Goal: Task Accomplishment & Management: Manage account settings

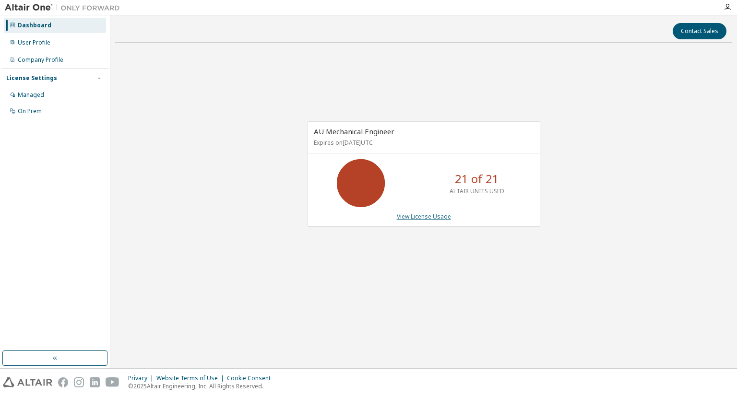
click at [428, 216] on link "View License Usage" at bounding box center [424, 217] width 54 height 8
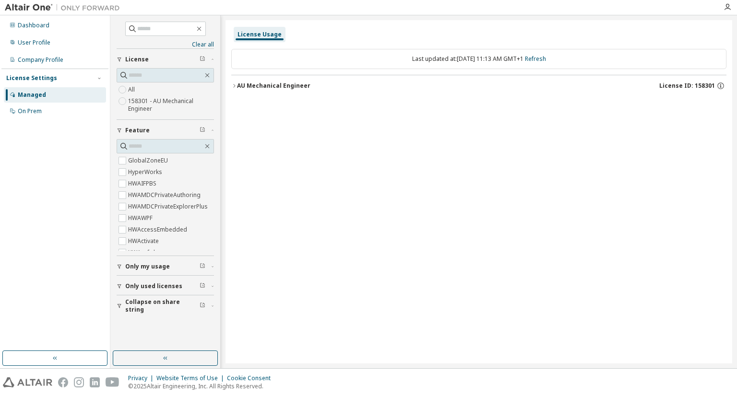
click at [253, 87] on div "AU Mechanical Engineer" at bounding box center [273, 86] width 73 height 8
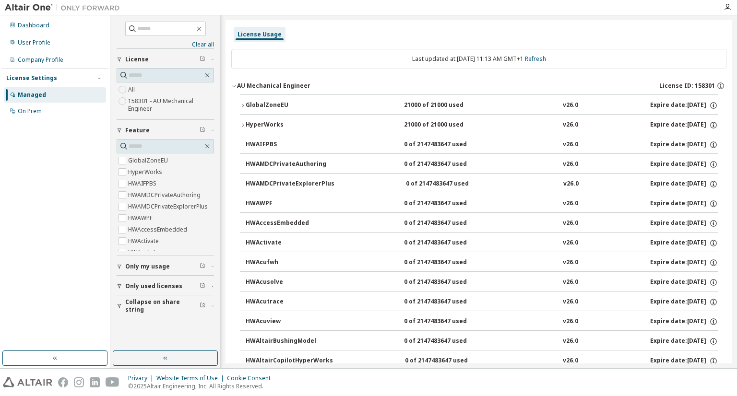
click at [267, 96] on button "GlobalZoneEU 21000 of 21000 used v26.0 Expire date: 2026-09-25" at bounding box center [479, 105] width 478 height 21
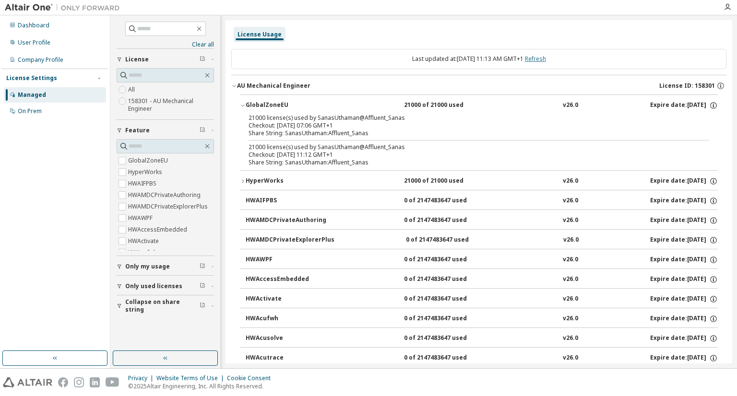
click at [546, 58] on link "Refresh" at bounding box center [535, 59] width 21 height 8
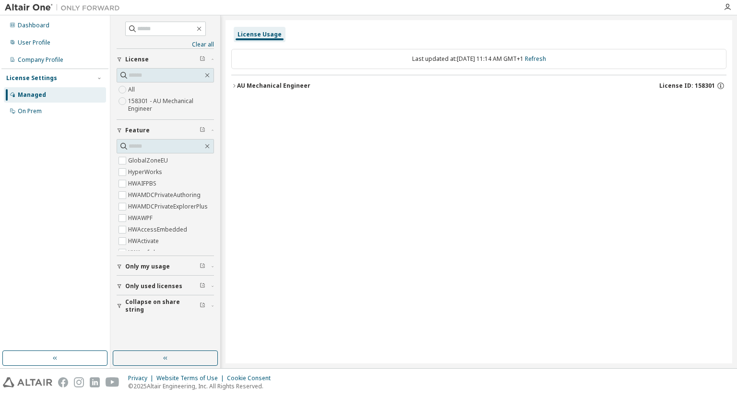
click at [233, 87] on icon "button" at bounding box center [234, 86] width 6 height 6
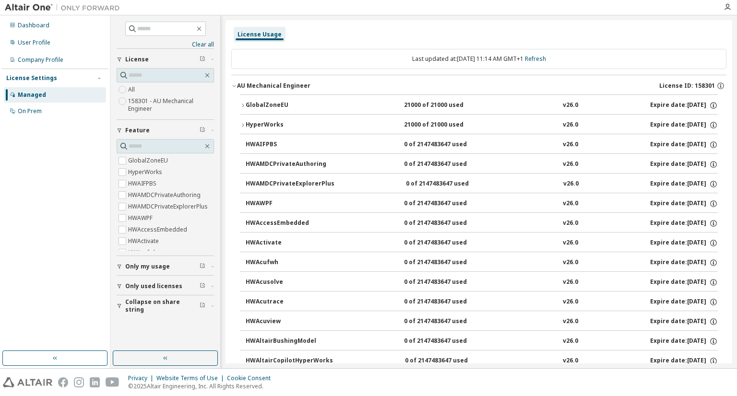
click at [244, 106] on icon "button" at bounding box center [243, 106] width 6 height 6
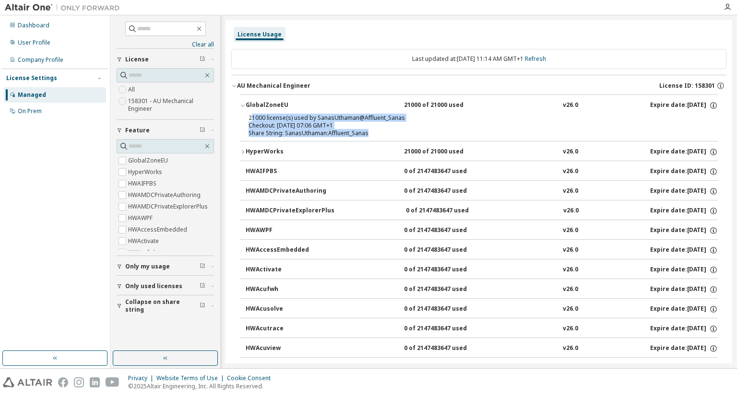
drag, startPoint x: 370, startPoint y: 135, endPoint x: 250, endPoint y: 119, distance: 121.0
click at [250, 119] on div "21000 license(s) used by SanasUthaman@Affluent_Sanas Checkout: 2025-09-29 07:06…" at bounding box center [468, 125] width 438 height 23
click at [441, 119] on div "21000 license(s) used by SanasUthaman@Affluent_Sanas" at bounding box center [468, 118] width 438 height 8
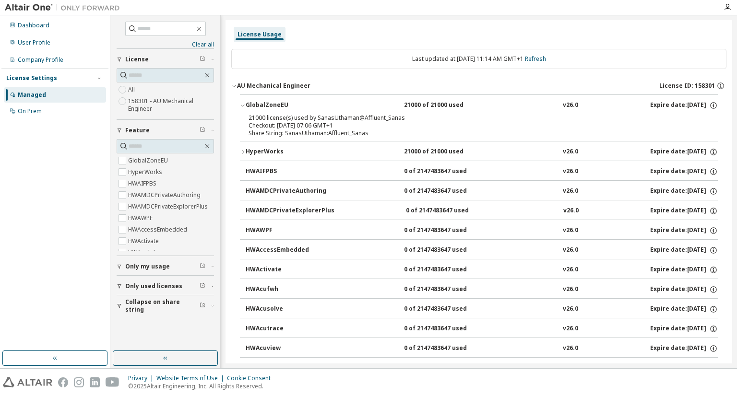
click at [375, 134] on div "Share String: SanasUthaman:Affluent_Sanas" at bounding box center [468, 134] width 438 height 8
click at [357, 130] on div "Share String: SanasUthaman:Affluent_Sanas" at bounding box center [468, 134] width 438 height 8
drag, startPoint x: 273, startPoint y: 116, endPoint x: 246, endPoint y: 104, distance: 29.9
click at [246, 104] on div "GlobalZoneEU" at bounding box center [289, 105] width 86 height 9
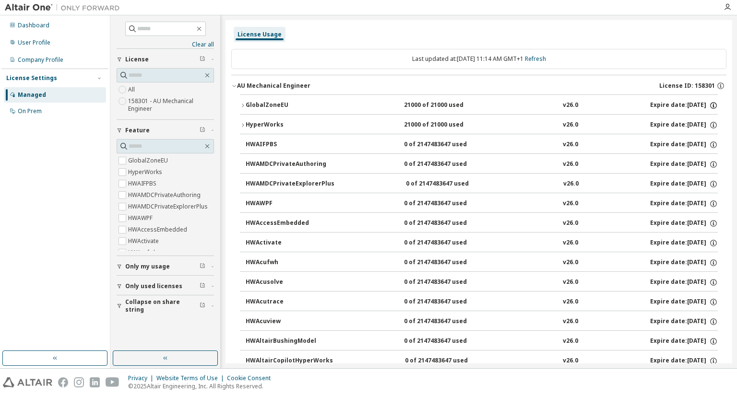
click at [710, 106] on icon "button" at bounding box center [713, 105] width 9 height 9
click at [243, 125] on icon "button" at bounding box center [243, 124] width 2 height 3
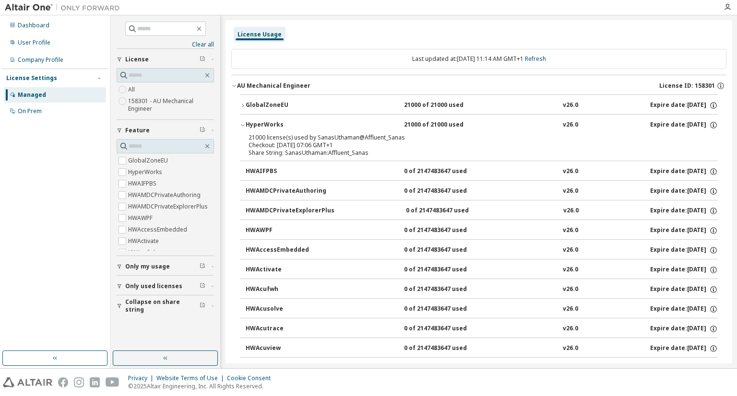
click at [243, 125] on icon "button" at bounding box center [242, 126] width 3 height 2
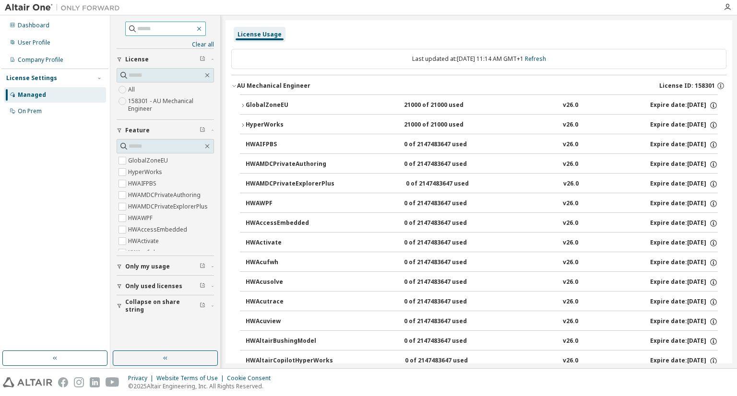
click at [203, 27] on icon "button" at bounding box center [199, 29] width 8 height 8
click at [546, 61] on link "Refresh" at bounding box center [535, 59] width 21 height 8
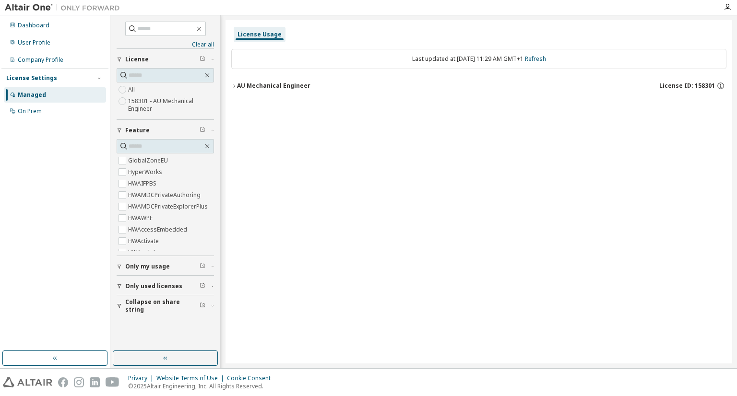
click at [232, 86] on icon "button" at bounding box center [234, 86] width 6 height 6
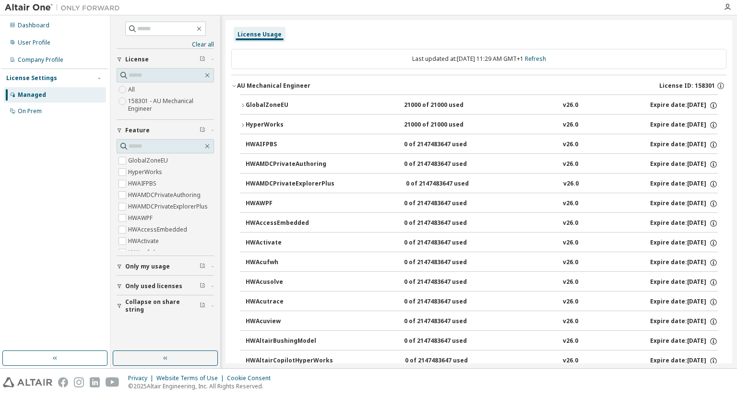
click at [259, 106] on div "GlobalZoneEU" at bounding box center [289, 105] width 86 height 9
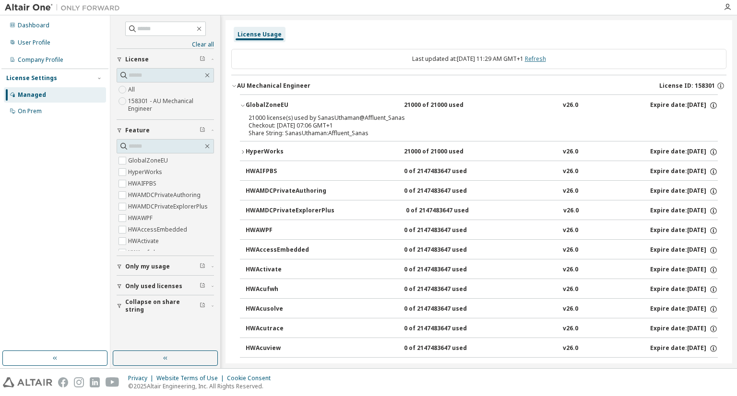
click at [546, 60] on link "Refresh" at bounding box center [535, 59] width 21 height 8
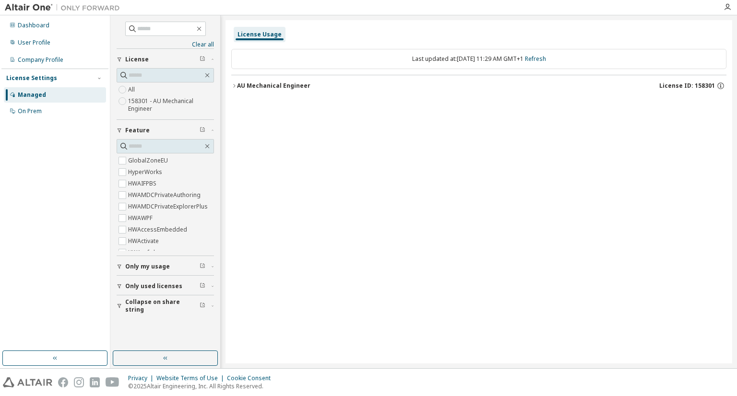
click at [233, 85] on icon "button" at bounding box center [234, 86] width 6 height 6
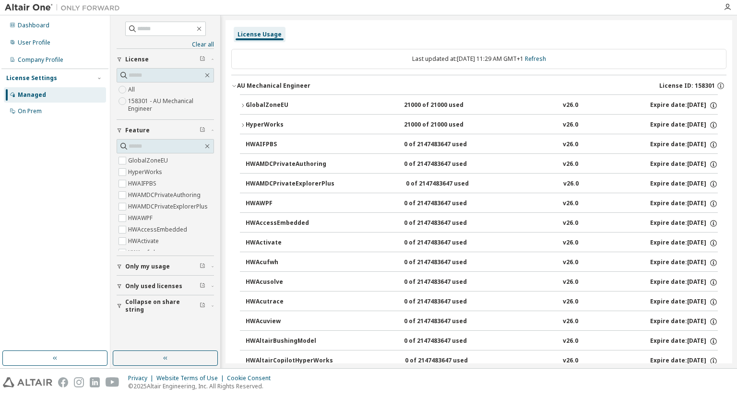
click at [243, 104] on icon "button" at bounding box center [243, 106] width 6 height 6
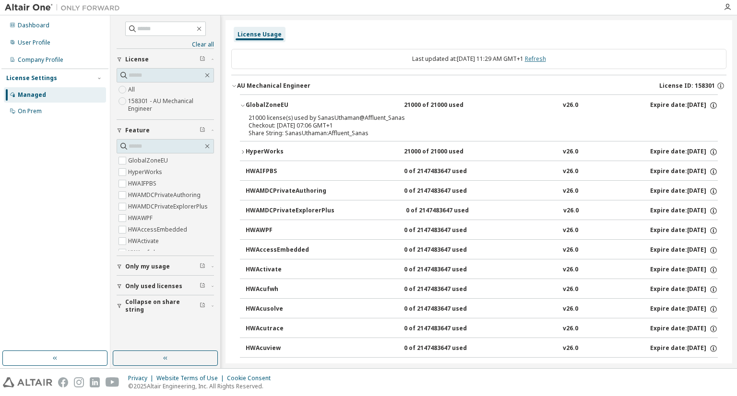
click at [537, 59] on link "Refresh" at bounding box center [535, 59] width 21 height 8
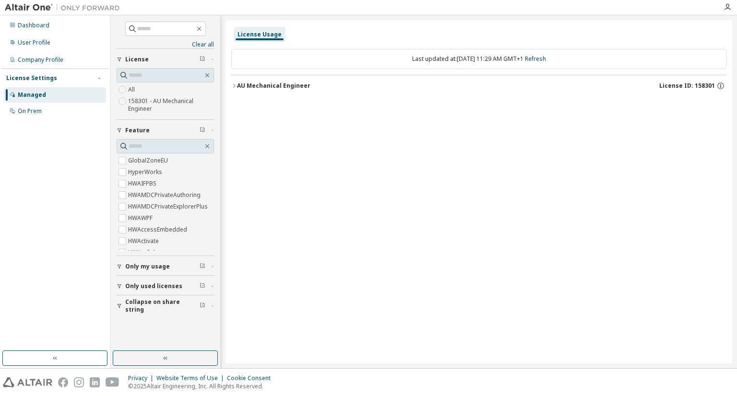
click at [236, 86] on icon "button" at bounding box center [234, 86] width 6 height 6
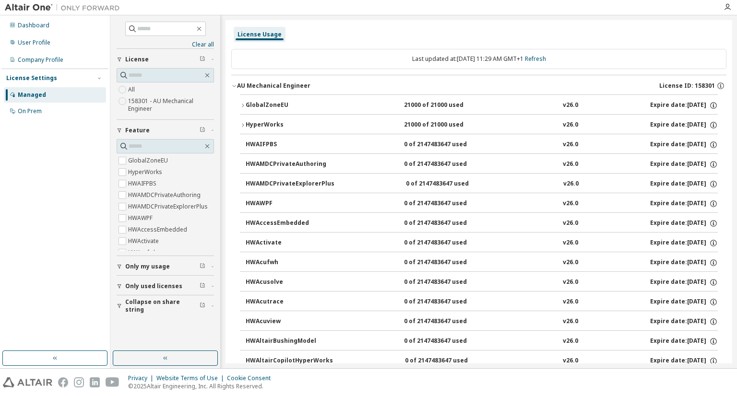
click at [278, 108] on div "GlobalZoneEU" at bounding box center [289, 105] width 86 height 9
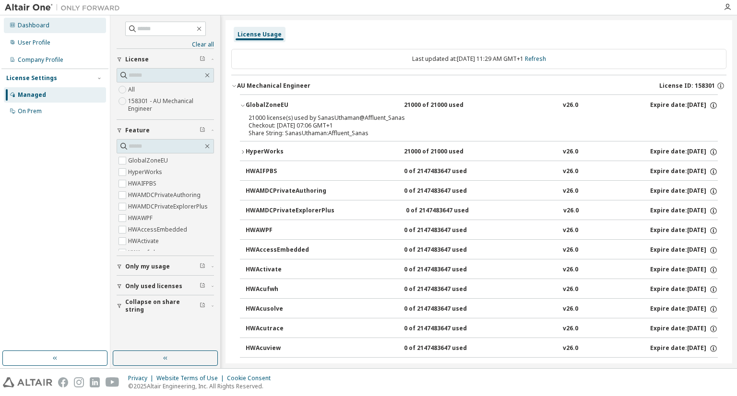
click at [32, 28] on div "Dashboard" at bounding box center [34, 26] width 32 height 8
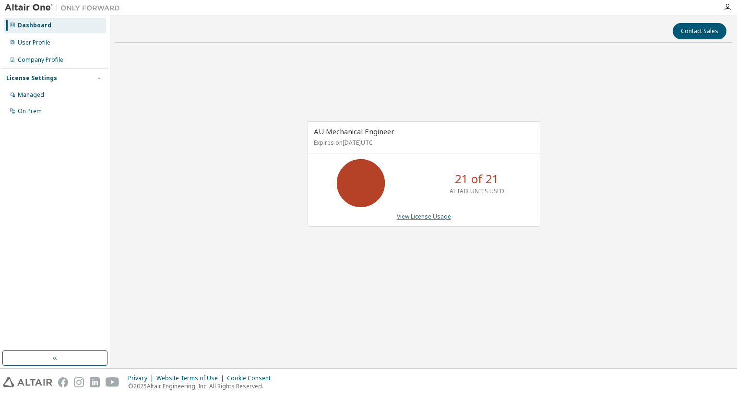
click at [408, 217] on link "View License Usage" at bounding box center [424, 217] width 54 height 8
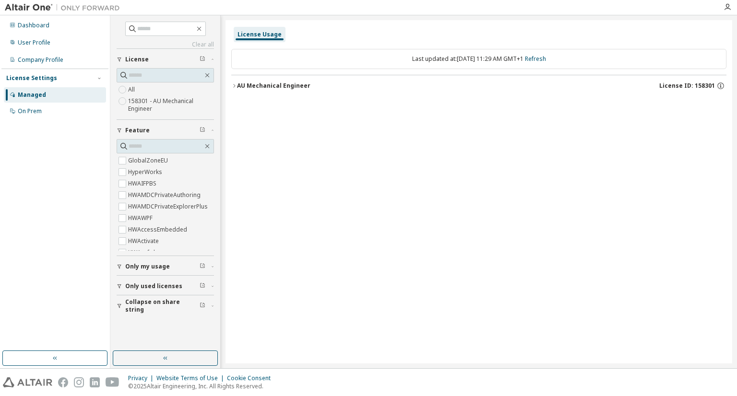
click at [234, 88] on icon "button" at bounding box center [234, 86] width 6 height 6
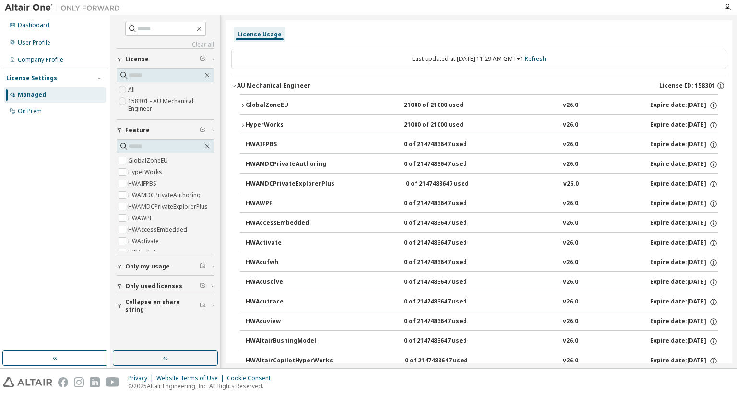
click at [259, 107] on div "GlobalZoneEU" at bounding box center [289, 105] width 86 height 9
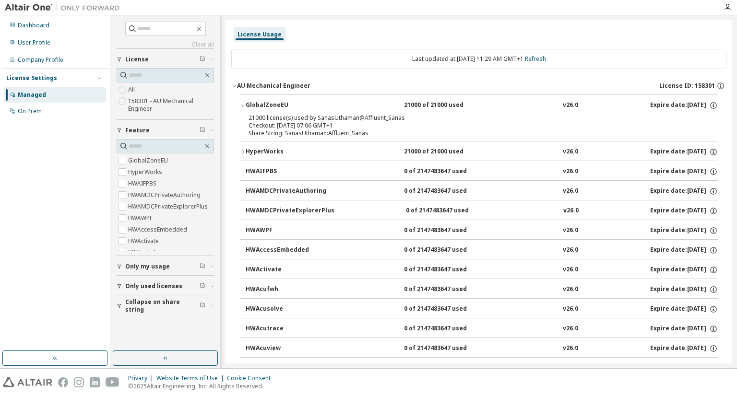
click at [173, 266] on div "Only my usage" at bounding box center [168, 267] width 86 height 8
click at [160, 311] on span "Only used licenses" at bounding box center [153, 314] width 57 height 8
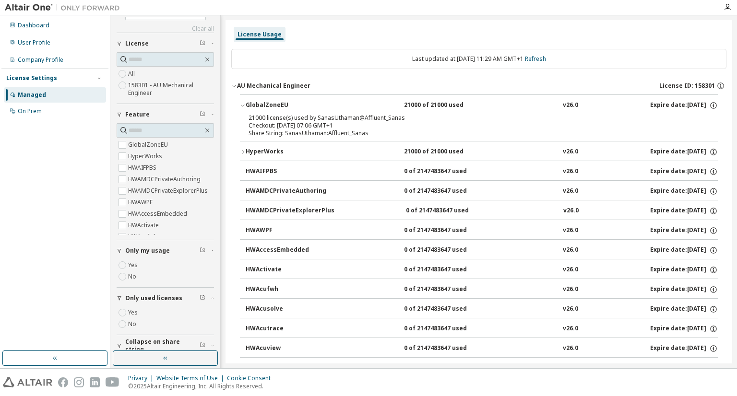
scroll to position [24, 0]
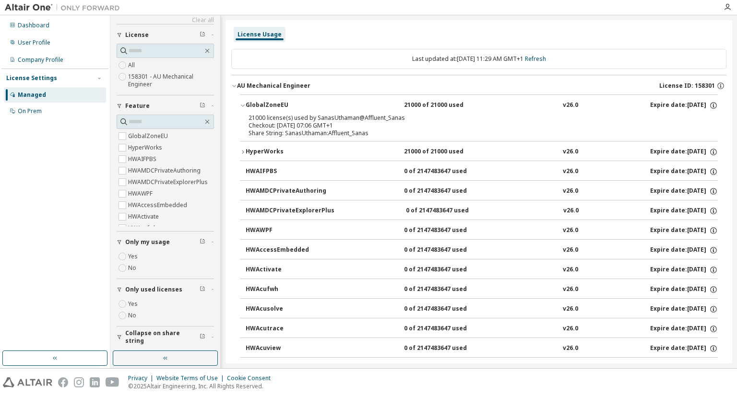
click at [24, 92] on div "Managed" at bounding box center [32, 95] width 28 height 8
click at [621, 41] on div "License Usage" at bounding box center [478, 34] width 495 height 17
drag, startPoint x: 244, startPoint y: 105, endPoint x: 232, endPoint y: 85, distance: 22.8
click at [232, 85] on icon "button" at bounding box center [234, 86] width 6 height 6
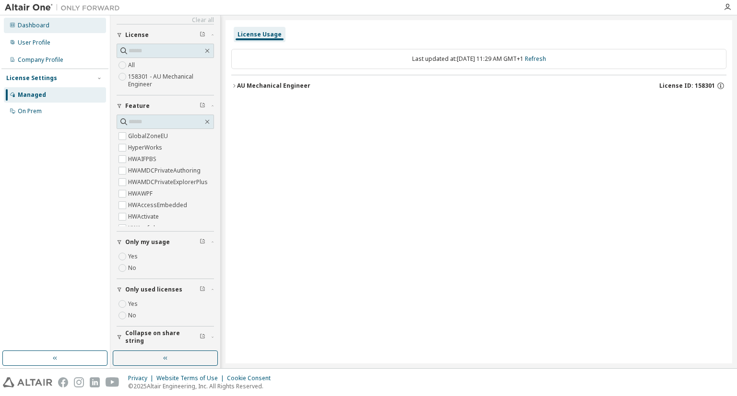
click at [29, 29] on div "Dashboard" at bounding box center [55, 25] width 102 height 15
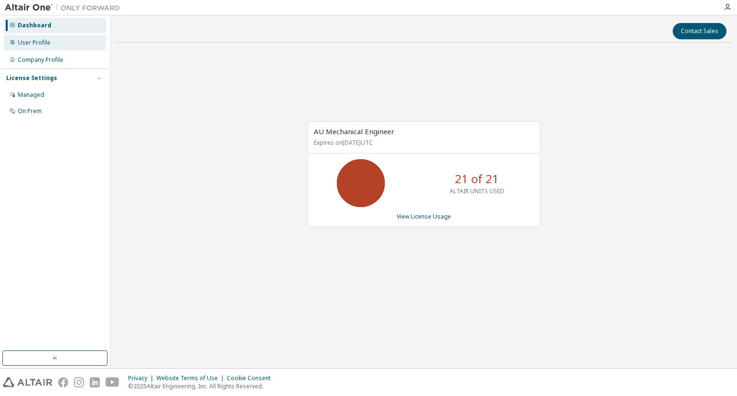
click at [34, 44] on div "User Profile" at bounding box center [34, 43] width 33 height 8
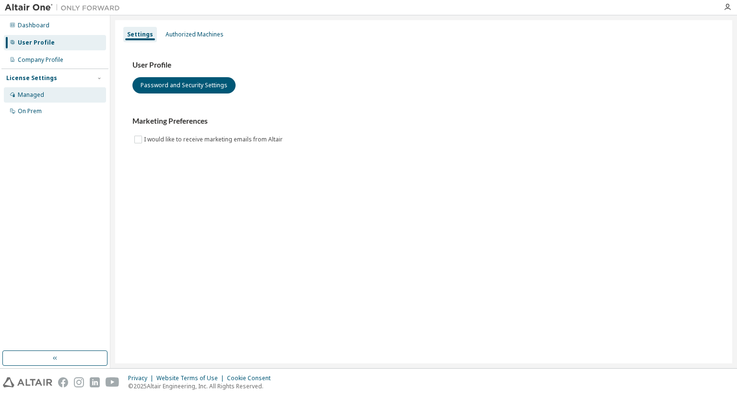
click at [32, 95] on div "Managed" at bounding box center [31, 95] width 26 height 8
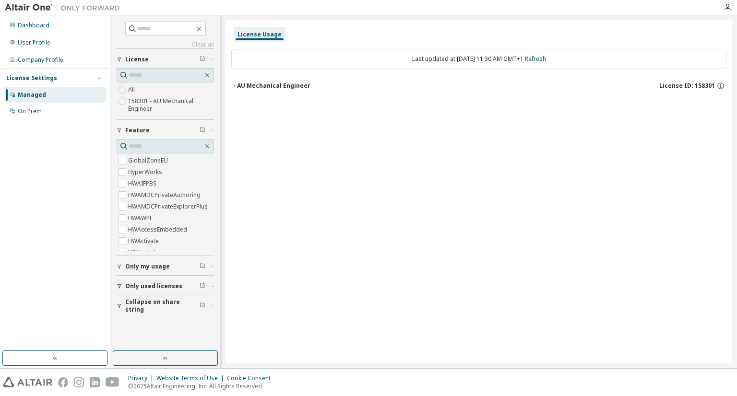
click at [276, 82] on div "AU Mechanical Engineer" at bounding box center [273, 86] width 73 height 8
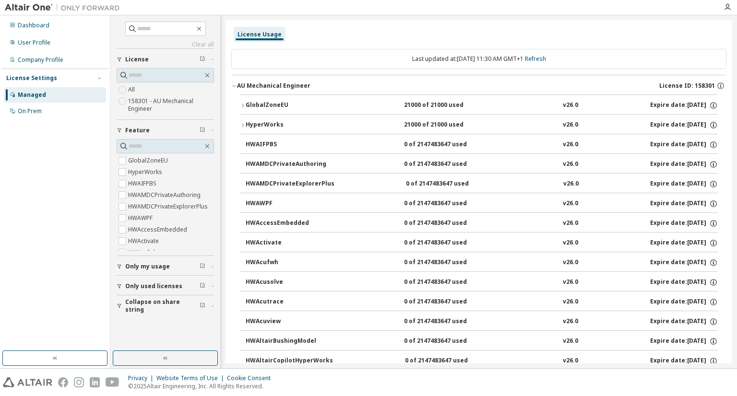
click at [280, 107] on div "GlobalZoneEU" at bounding box center [289, 105] width 86 height 9
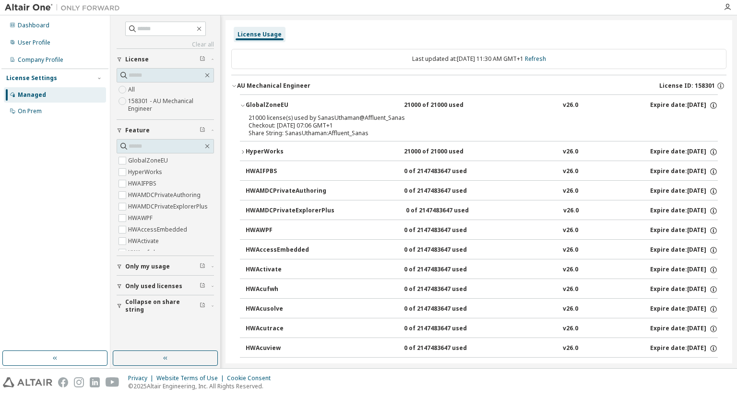
click at [146, 269] on span "Only my usage" at bounding box center [147, 267] width 45 height 8
click at [261, 102] on div "GlobalZoneEU" at bounding box center [289, 105] width 86 height 9
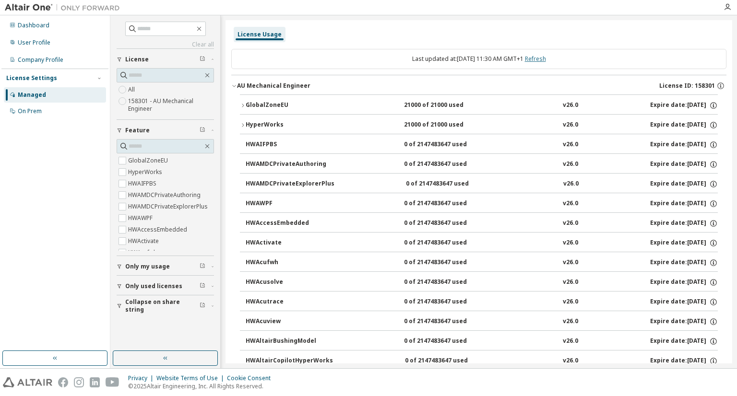
click at [546, 59] on link "Refresh" at bounding box center [535, 59] width 21 height 8
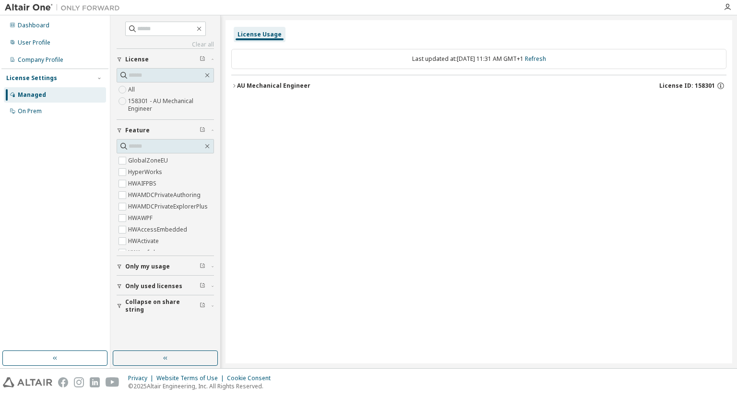
click at [261, 87] on div "AU Mechanical Engineer" at bounding box center [273, 86] width 73 height 8
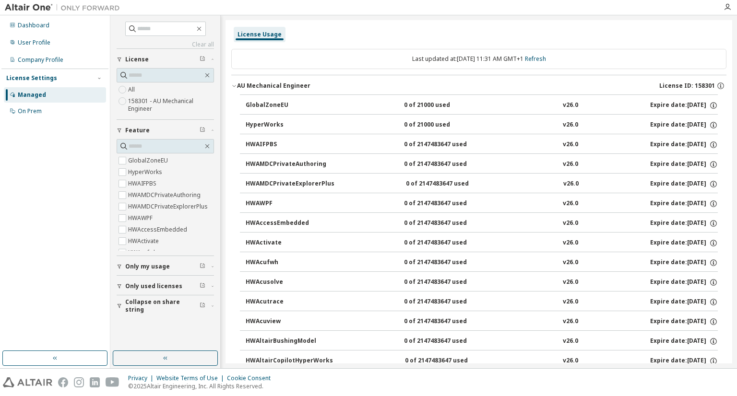
click at [259, 108] on div "GlobalZoneEU" at bounding box center [289, 105] width 86 height 9
click at [232, 86] on icon "button" at bounding box center [234, 86] width 6 height 6
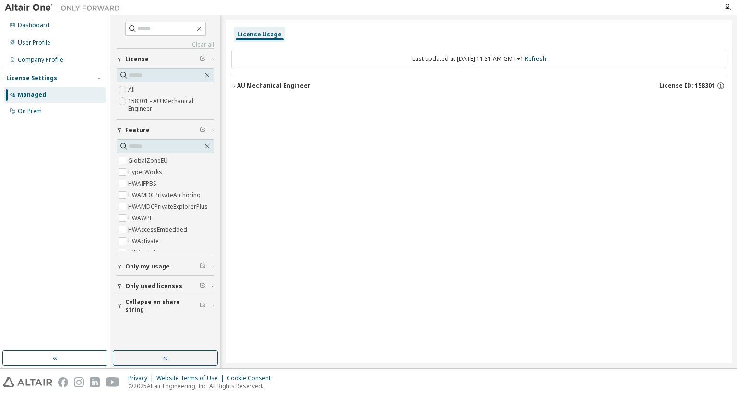
click at [232, 86] on icon "button" at bounding box center [234, 86] width 6 height 6
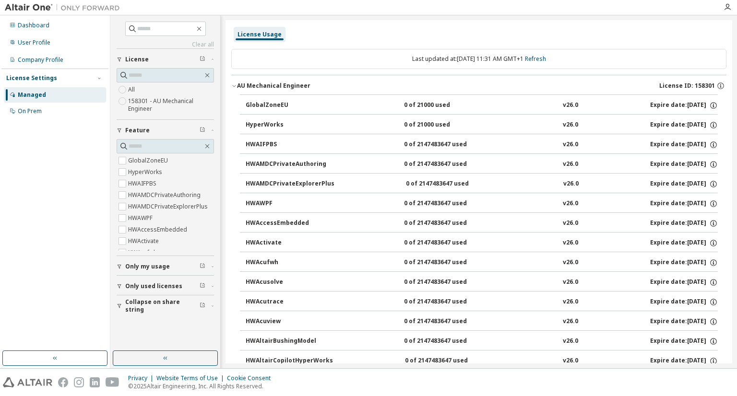
click at [286, 106] on div "GlobalZoneEU" at bounding box center [289, 105] width 86 height 9
